Goal: Transaction & Acquisition: Purchase product/service

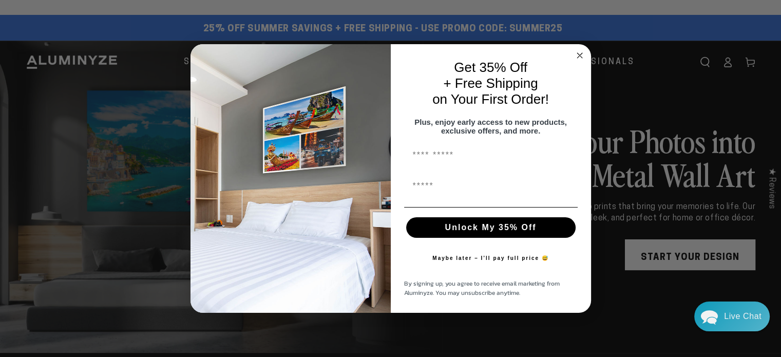
click at [581, 53] on icon "Close dialog" at bounding box center [579, 55] width 5 height 5
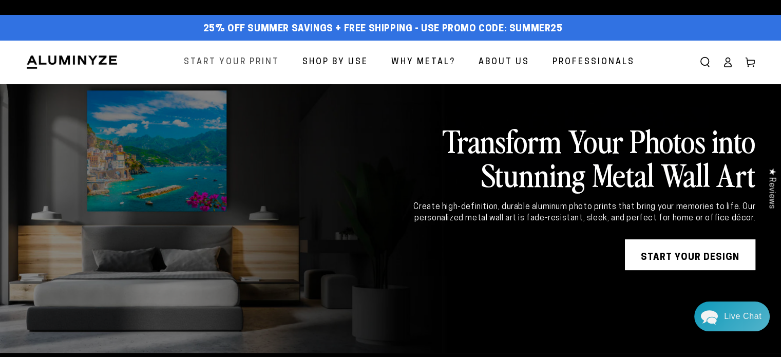
click at [267, 58] on span "Start Your Print" at bounding box center [232, 62] width 96 height 15
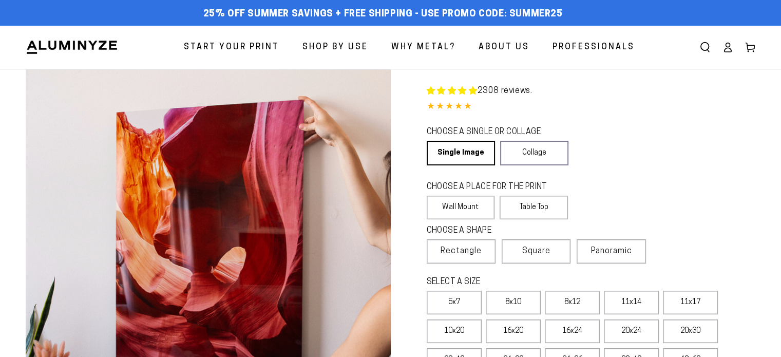
select select "**********"
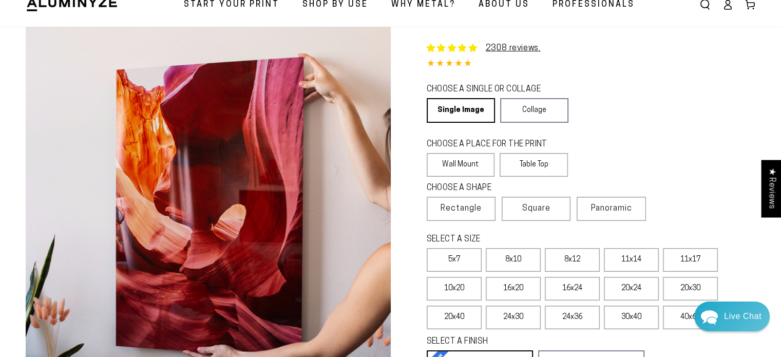
scroll to position [43, 0]
click at [544, 117] on link "Collage" at bounding box center [534, 110] width 68 height 25
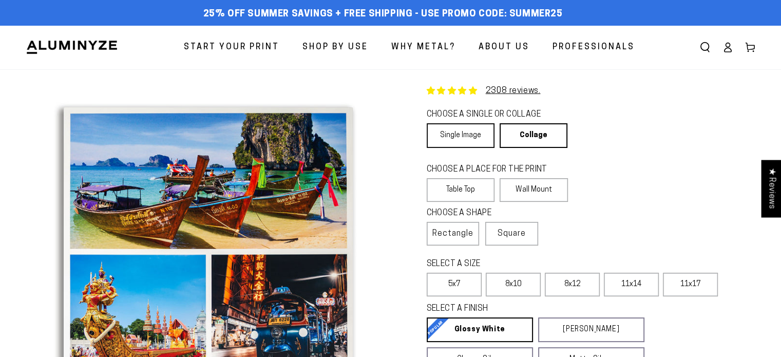
click at [456, 133] on link "Single Image" at bounding box center [461, 135] width 68 height 25
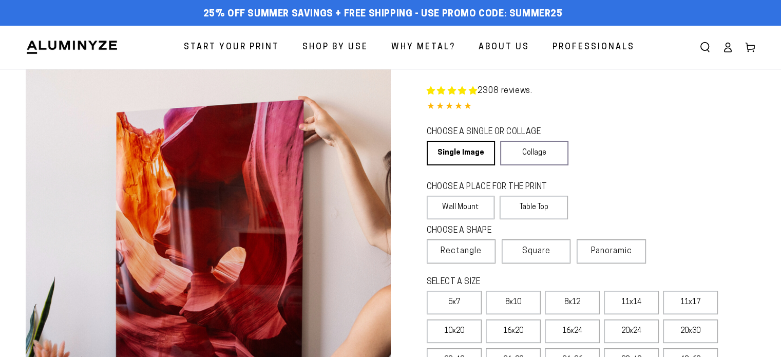
select select "**********"
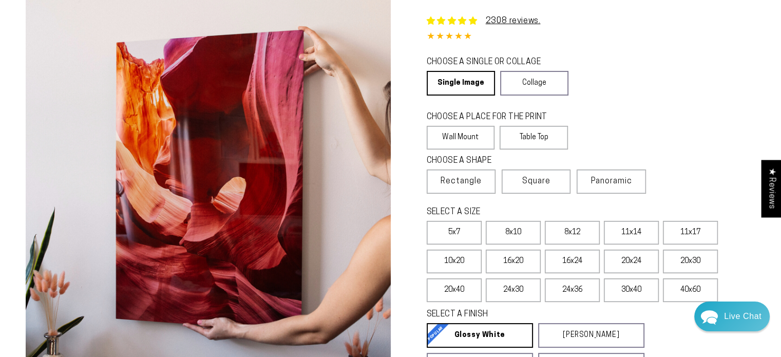
scroll to position [70, 0]
click at [529, 137] on label "Table Top" at bounding box center [534, 138] width 68 height 24
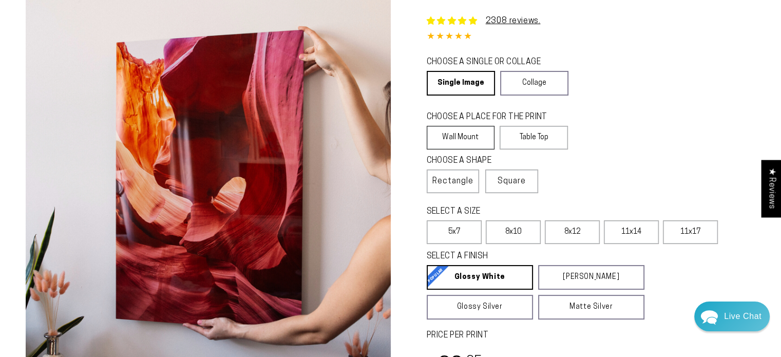
click at [469, 138] on label "Wall Mount" at bounding box center [461, 138] width 68 height 24
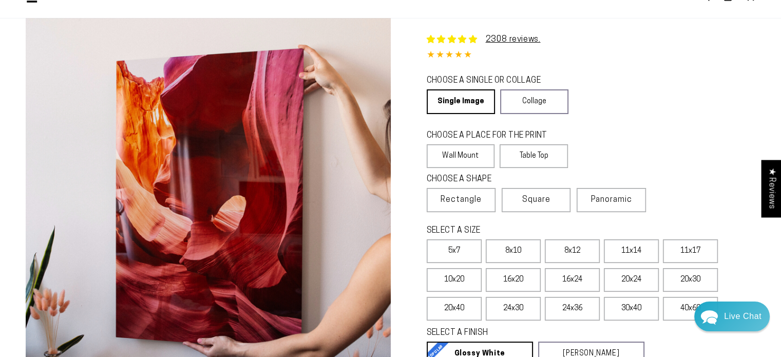
scroll to position [50, 0]
